Goal: Information Seeking & Learning: Learn about a topic

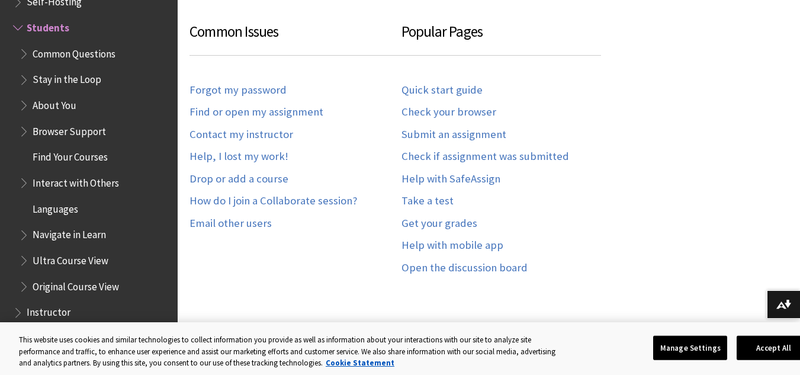
scroll to position [703, 0]
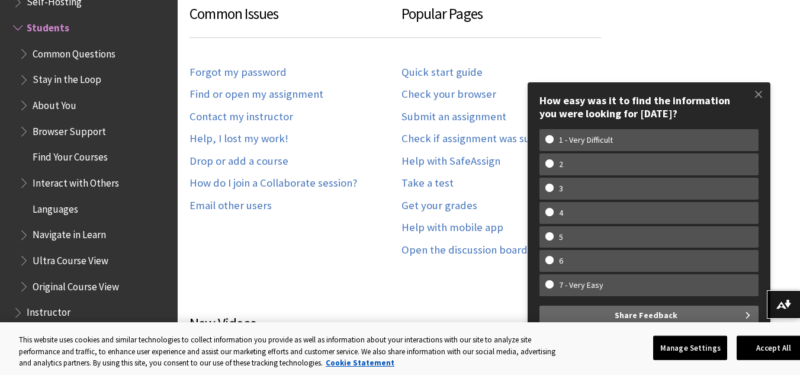
click at [333, 217] on div "Common Issues Forgot my password Find or open my assignment Contact my instruct…" at bounding box center [296, 134] width 212 height 262
click at [758, 92] on span at bounding box center [758, 94] width 25 height 25
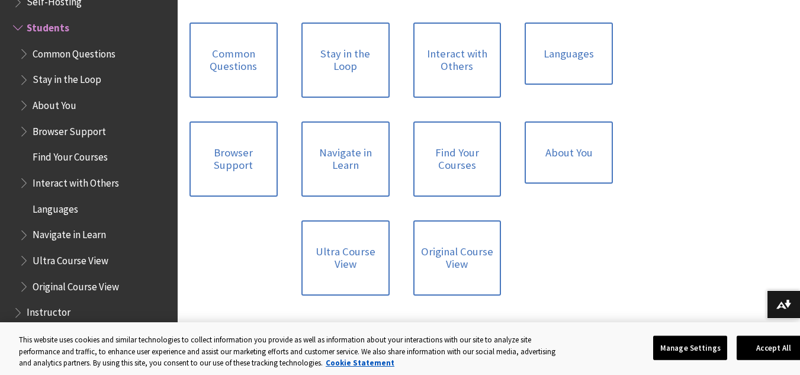
scroll to position [1184, 0]
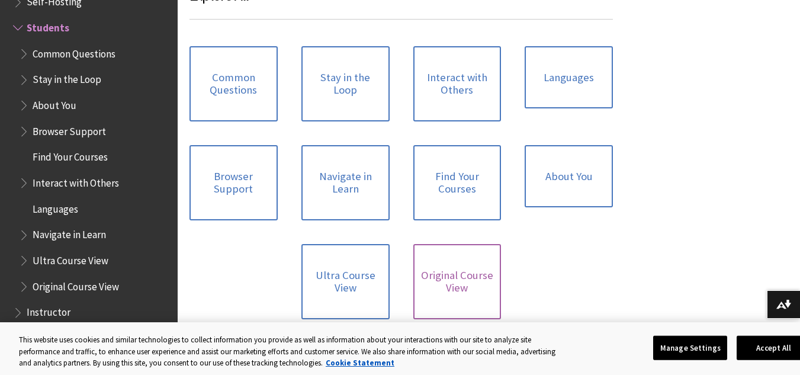
click at [454, 265] on link "Original Course View" at bounding box center [457, 281] width 88 height 75
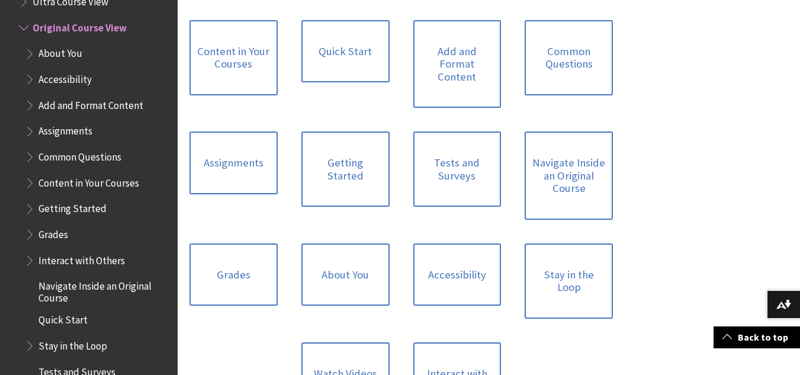
scroll to position [1200, 0]
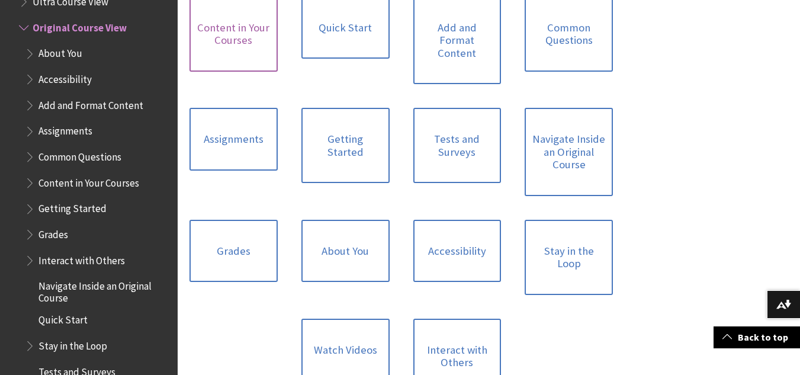
click at [229, 19] on link "Content in Your Courses" at bounding box center [234, 33] width 88 height 75
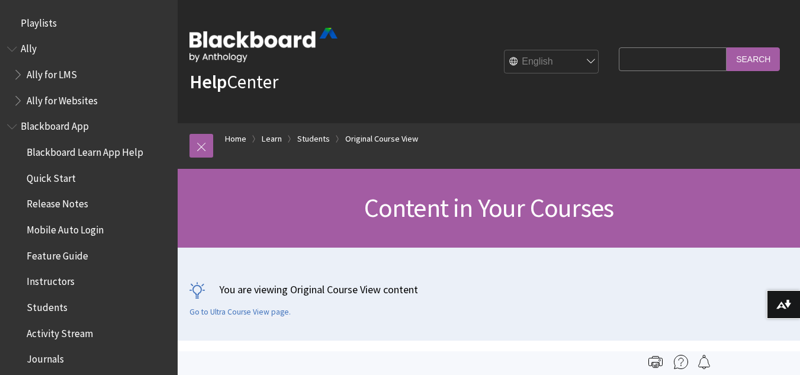
scroll to position [1555, 0]
